Goal: Find specific page/section: Find specific page/section

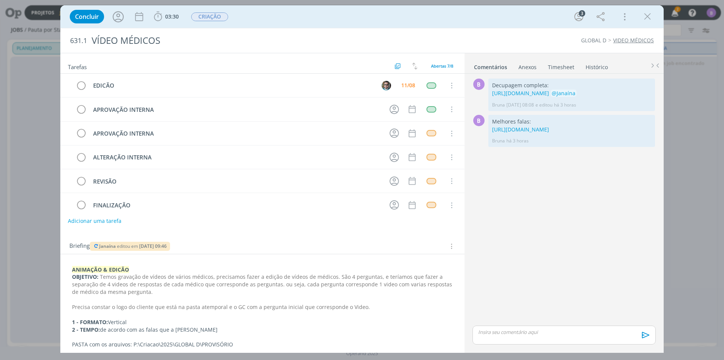
scroll to position [0, 522]
click at [157, 242] on div "[PERSON_NAME] editou em [DATE] 09:46" at bounding box center [130, 245] width 80 height 9
click at [159, 247] on span "[DATE] 09:46" at bounding box center [153, 246] width 28 height 6
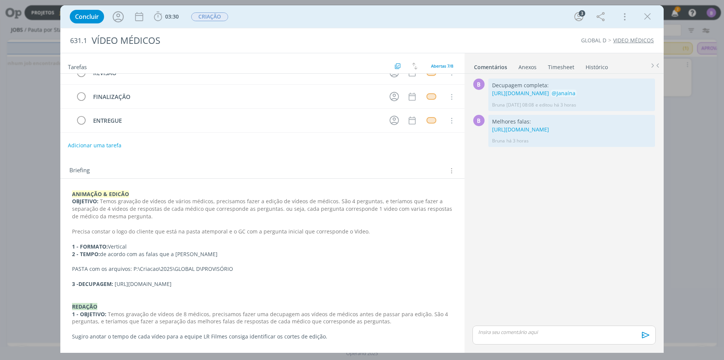
scroll to position [113, 0]
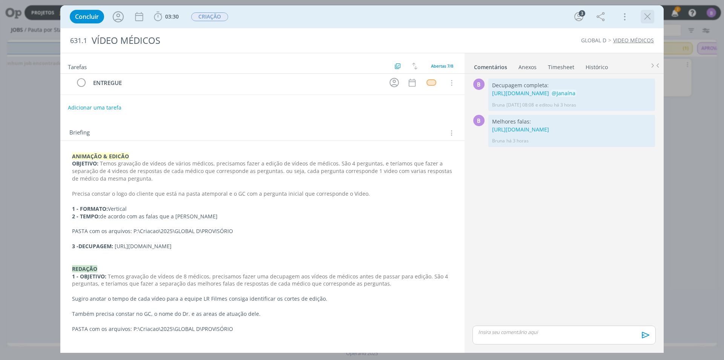
click at [645, 17] on icon "dialog" at bounding box center [647, 16] width 11 height 11
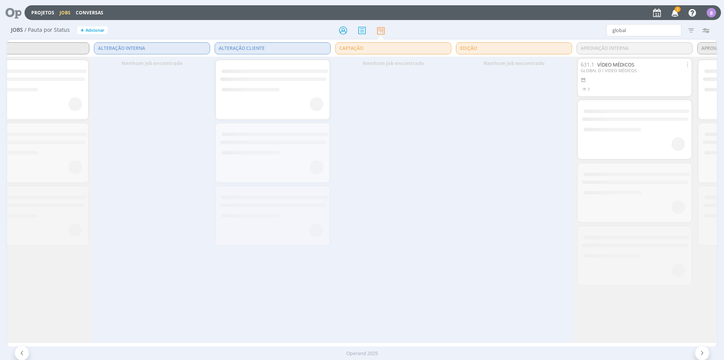
click at [676, 14] on icon "button" at bounding box center [675, 12] width 13 height 13
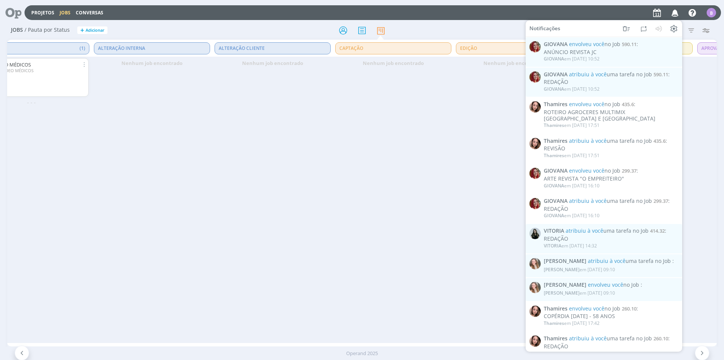
click at [675, 14] on icon "button" at bounding box center [675, 12] width 13 height 13
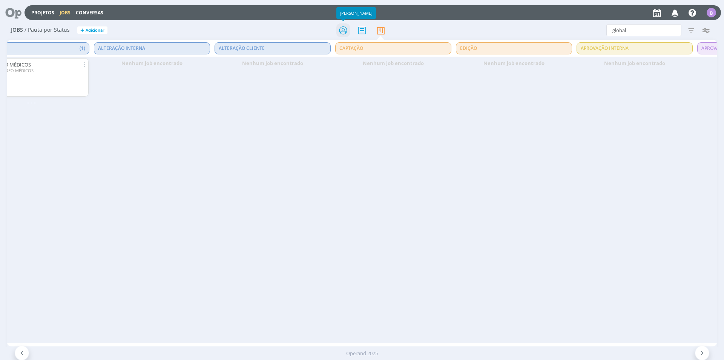
click at [345, 32] on icon at bounding box center [344, 30] width 14 height 15
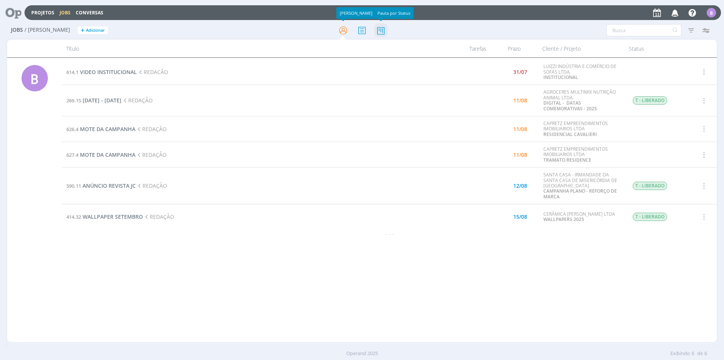
click at [377, 29] on icon at bounding box center [381, 30] width 14 height 15
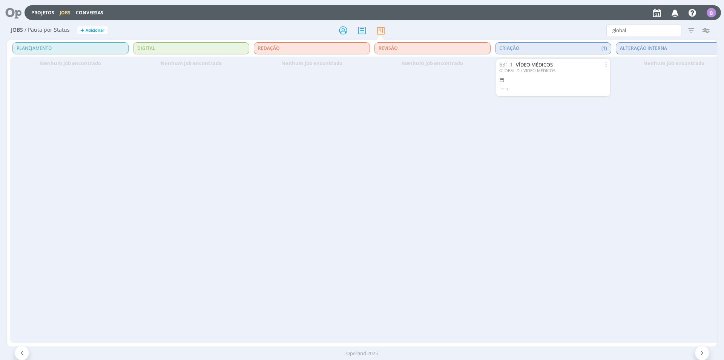
click at [541, 67] on link "VÍDEO MÉDICOS" at bounding box center [534, 64] width 37 height 7
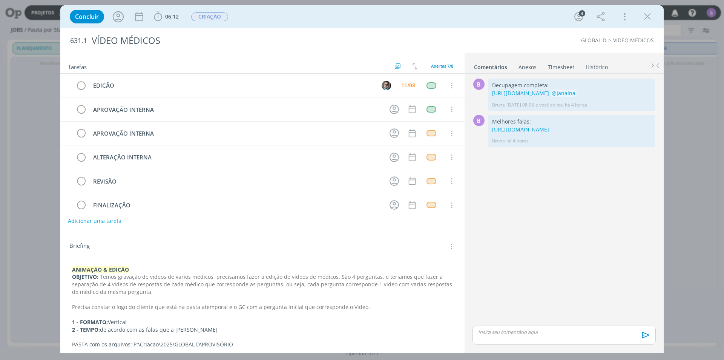
click at [563, 66] on link "Timesheet" at bounding box center [561, 65] width 27 height 11
